Goal: Task Accomplishment & Management: Manage account settings

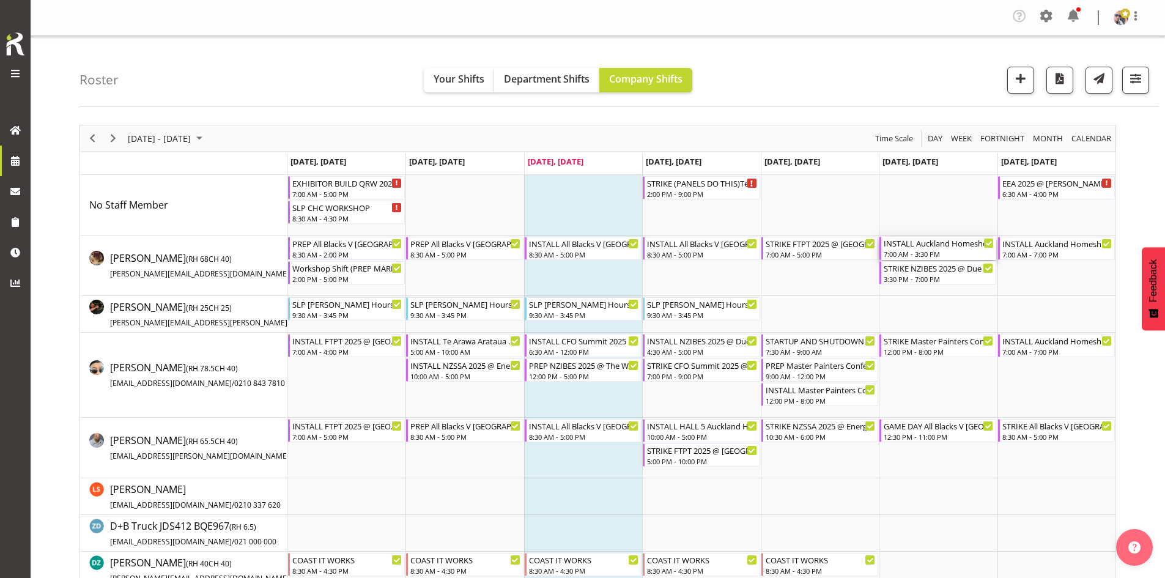
click at [942, 243] on div "INSTALL Auckland Homeshow 2025 @ [GEOGRAPHIC_DATA]" at bounding box center [938, 243] width 110 height 12
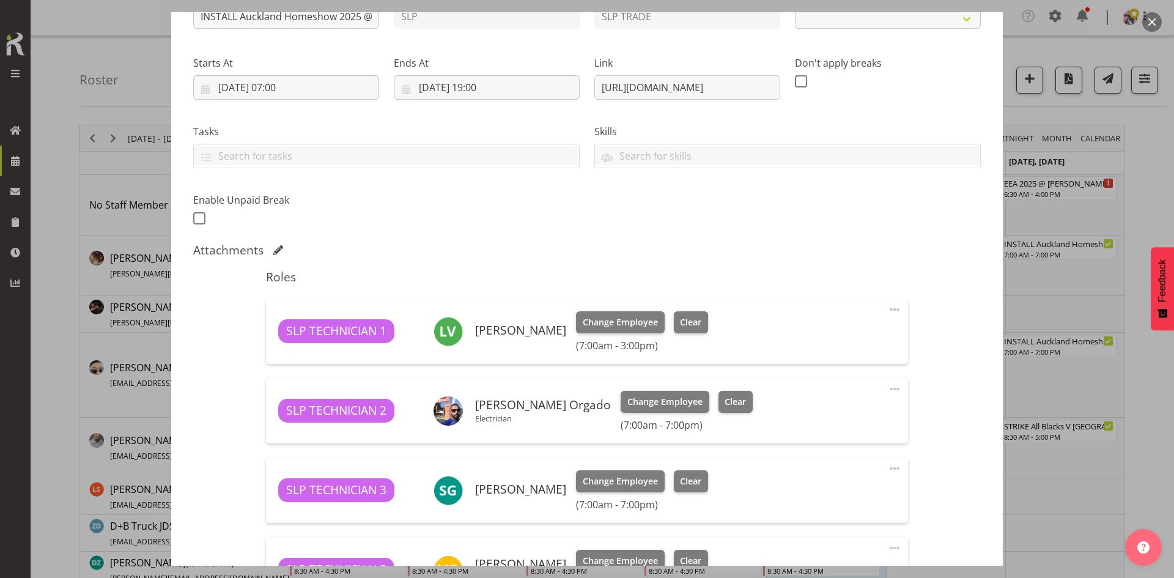
select select "9869"
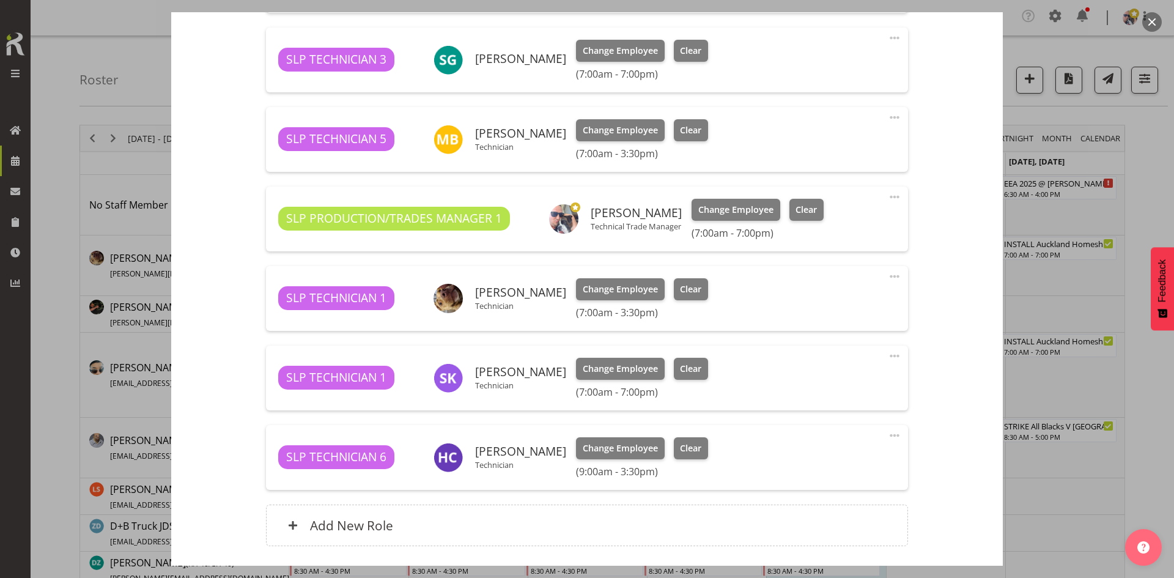
scroll to position [611, 0]
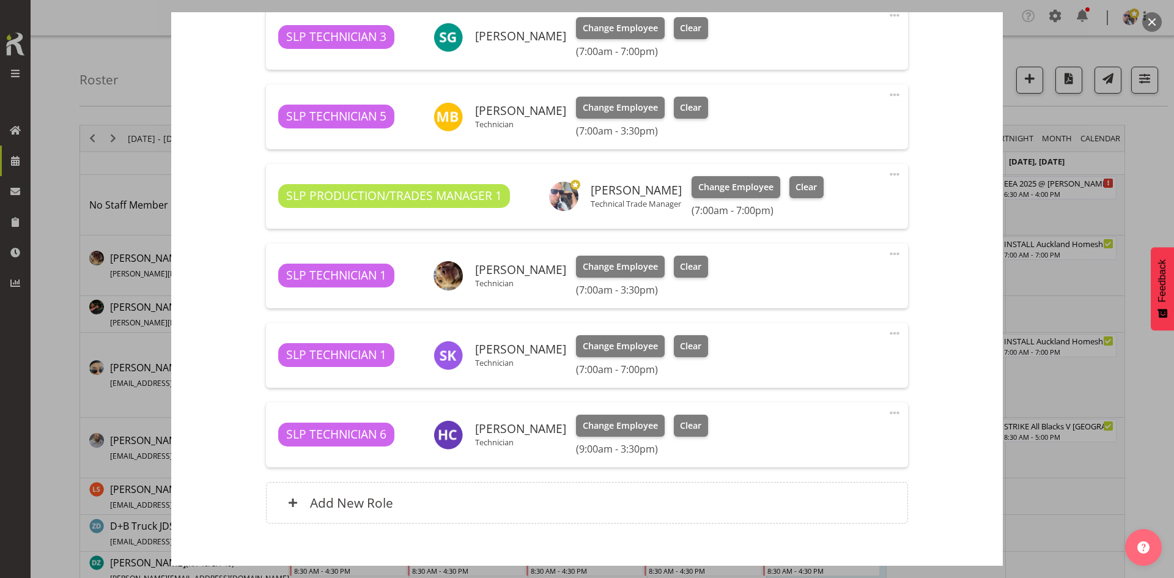
click at [1147, 22] on button "button" at bounding box center [1152, 22] width 20 height 20
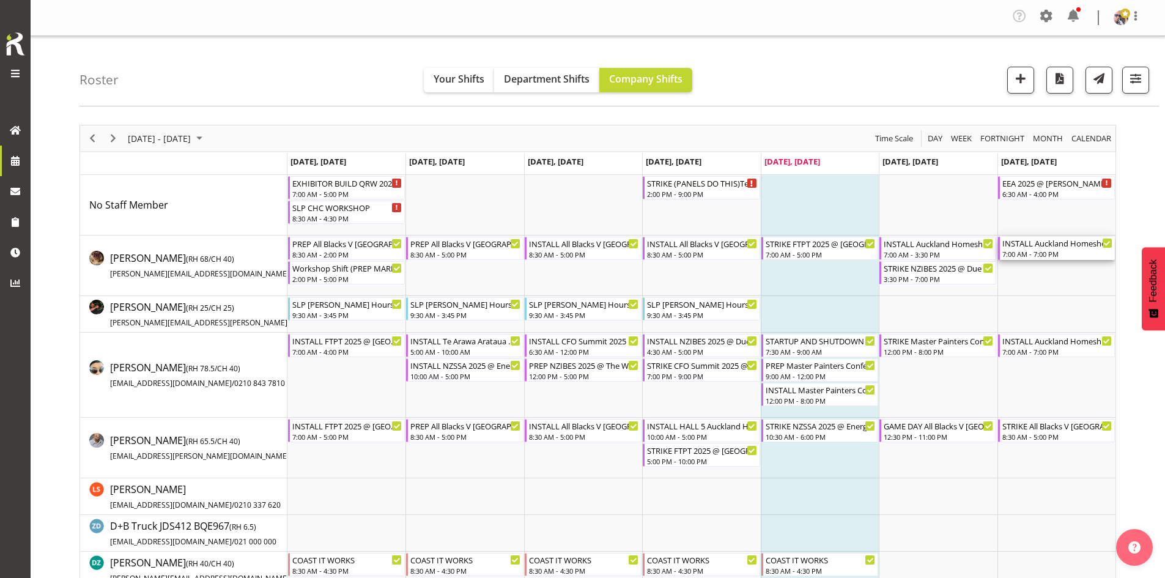
click at [1053, 249] on div "7:00 AM - 7:00 PM" at bounding box center [1057, 254] width 110 height 10
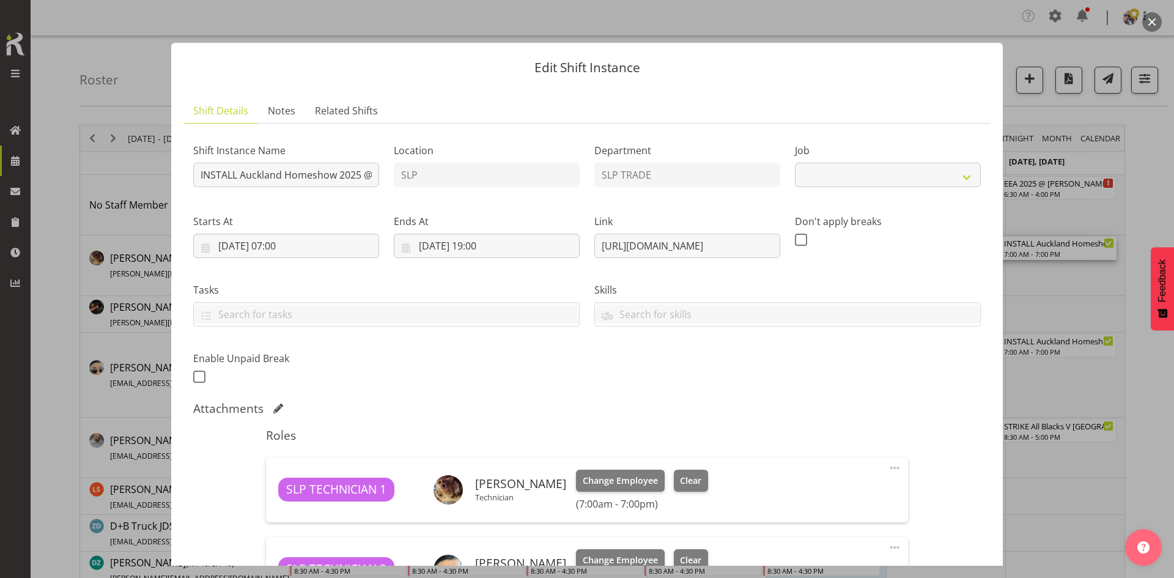
select select "9869"
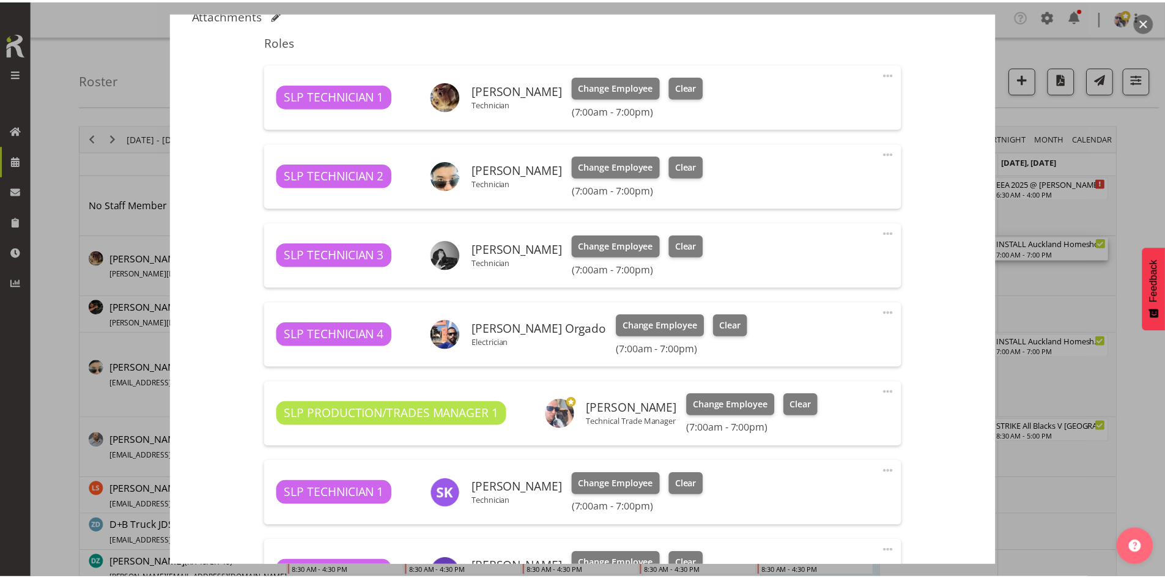
scroll to position [306, 0]
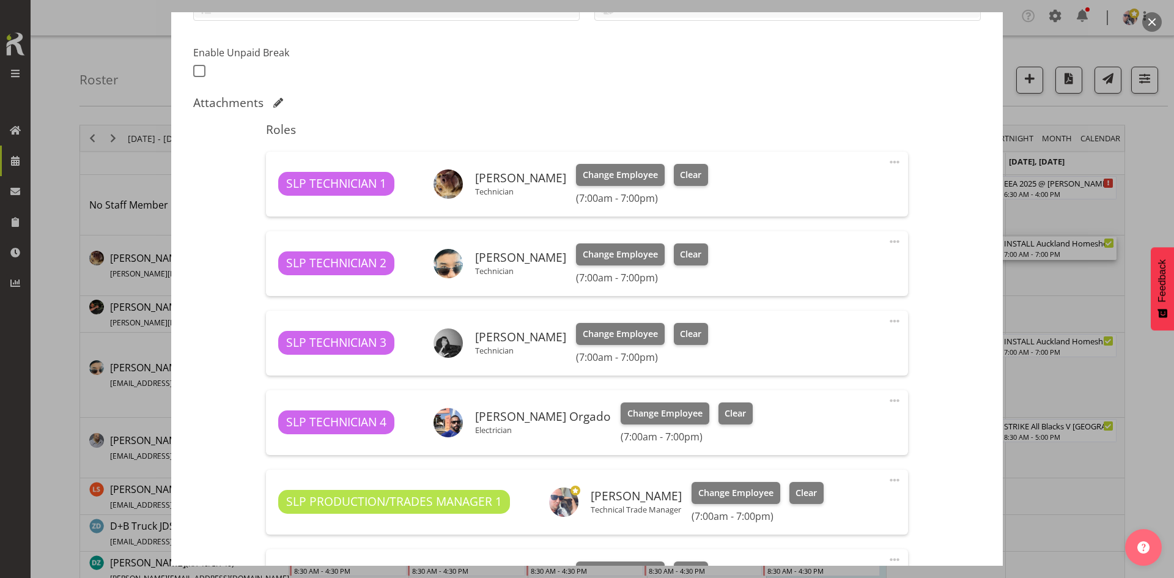
click at [1152, 26] on button "button" at bounding box center [1152, 22] width 20 height 20
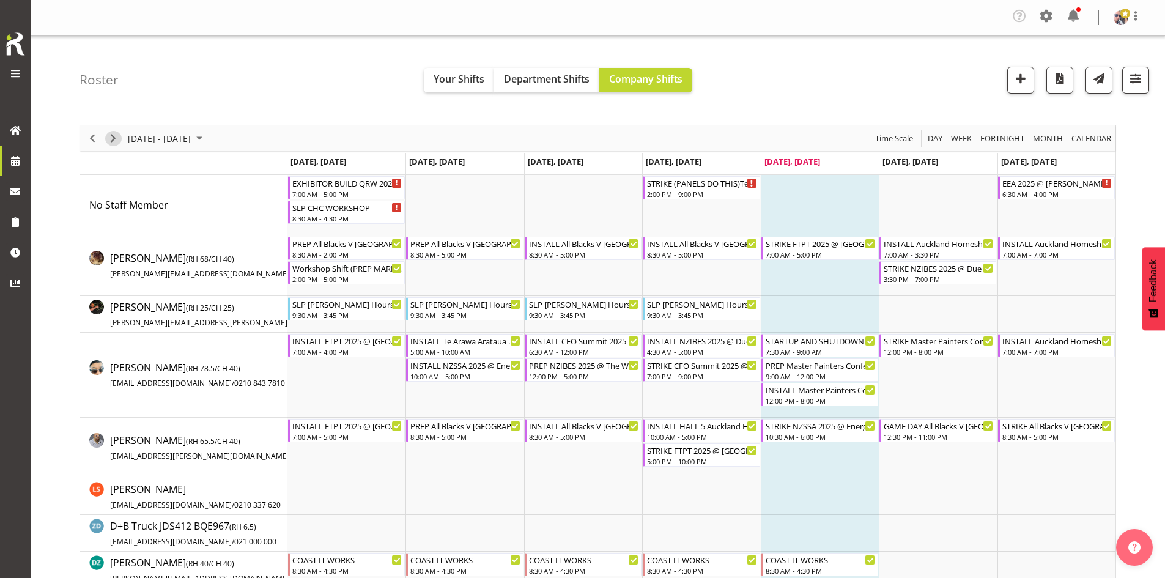
click at [116, 138] on span "Next" at bounding box center [113, 138] width 15 height 15
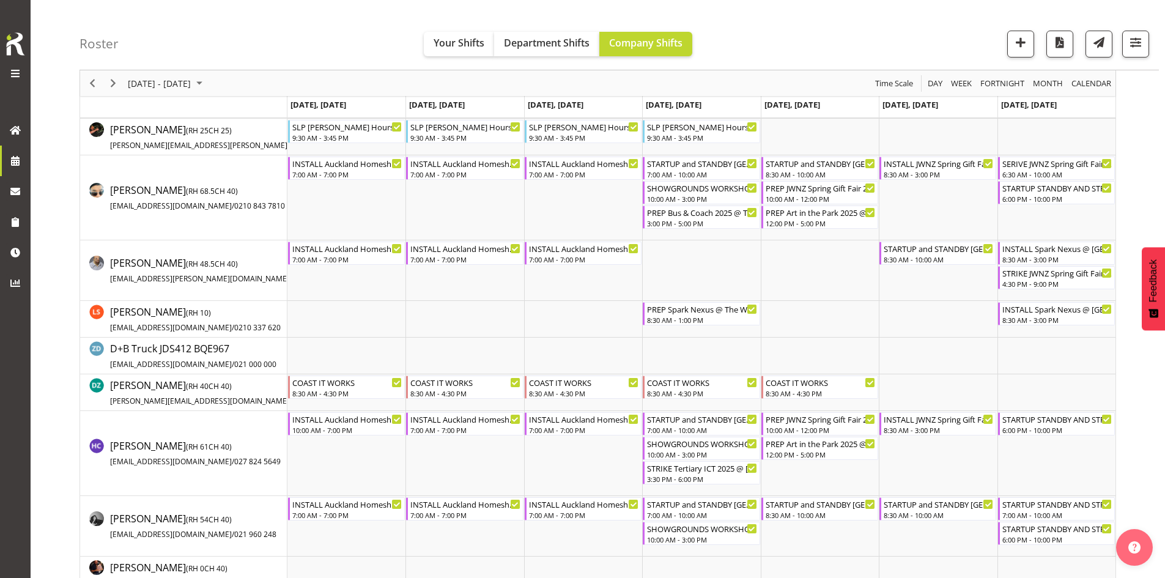
scroll to position [183, 0]
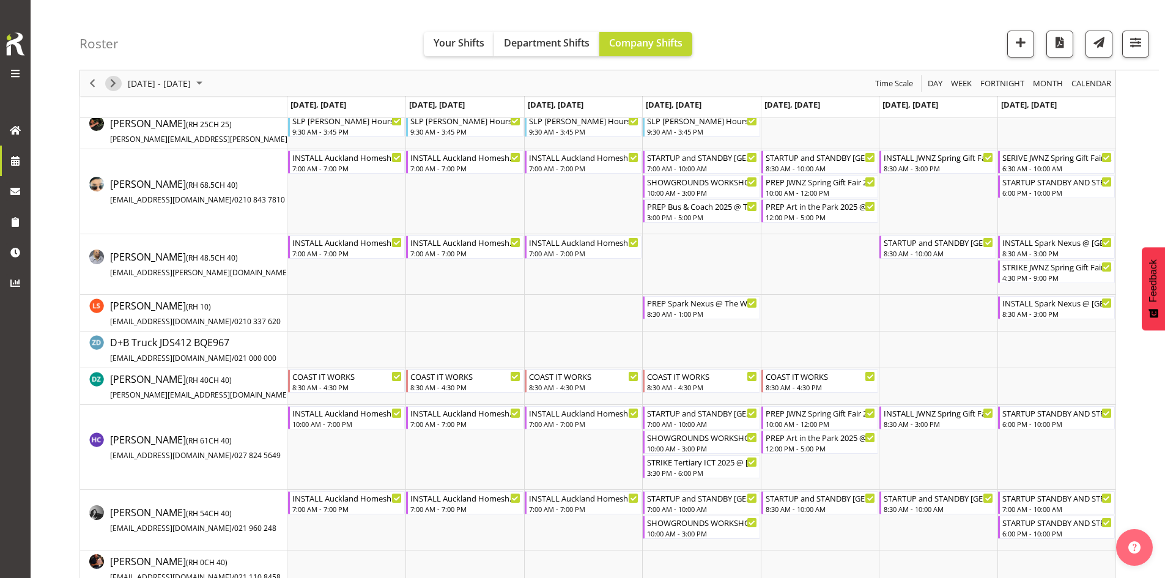
drag, startPoint x: 114, startPoint y: 81, endPoint x: 502, endPoint y: 277, distance: 434.7
click at [114, 81] on span "Next" at bounding box center [113, 83] width 15 height 15
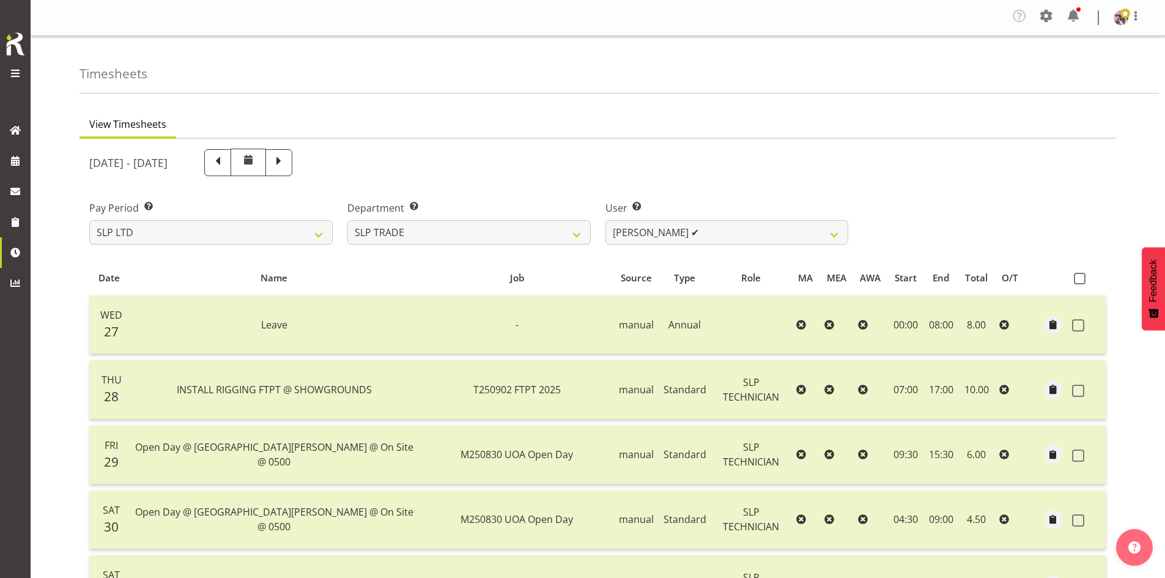
select select "23"
select select "256"
drag, startPoint x: 17, startPoint y: 157, endPoint x: 65, endPoint y: 164, distance: 48.8
click at [17, 156] on span at bounding box center [15, 161] width 18 height 18
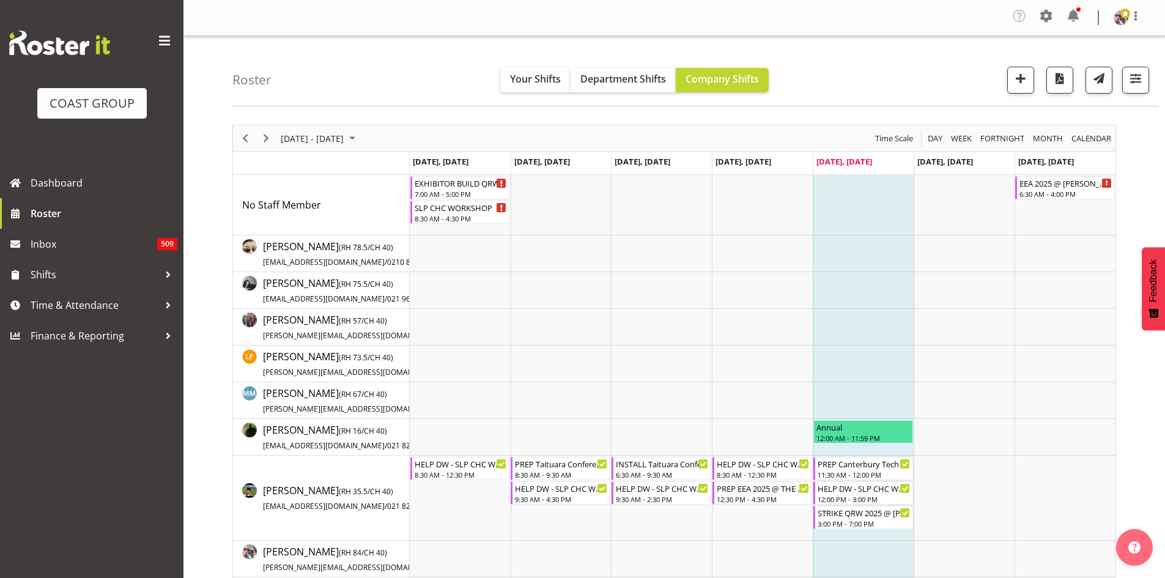
click at [158, 35] on span at bounding box center [165, 41] width 20 height 20
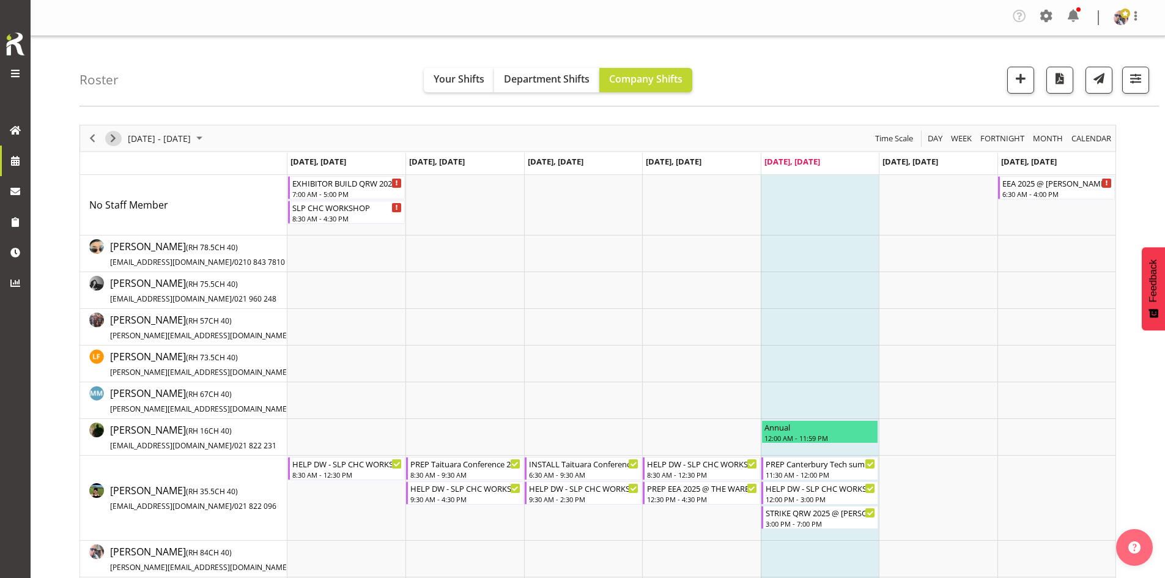
click at [116, 130] on div "Timeline Week of September 5, 2025" at bounding box center [113, 138] width 21 height 26
